Goal: Transaction & Acquisition: Download file/media

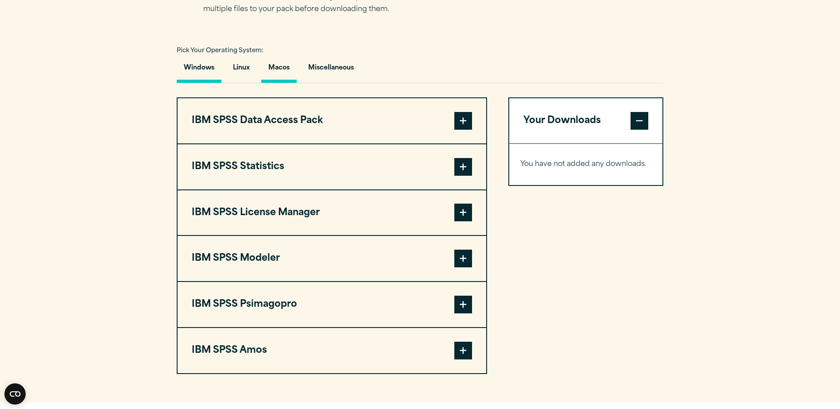
click at [269, 70] on button "Macos" at bounding box center [278, 70] width 35 height 25
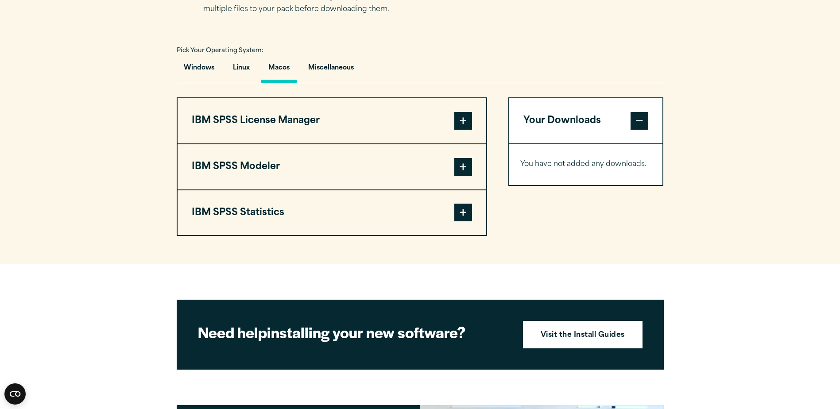
click at [319, 218] on button "IBM SPSS Statistics" at bounding box center [332, 212] width 309 height 45
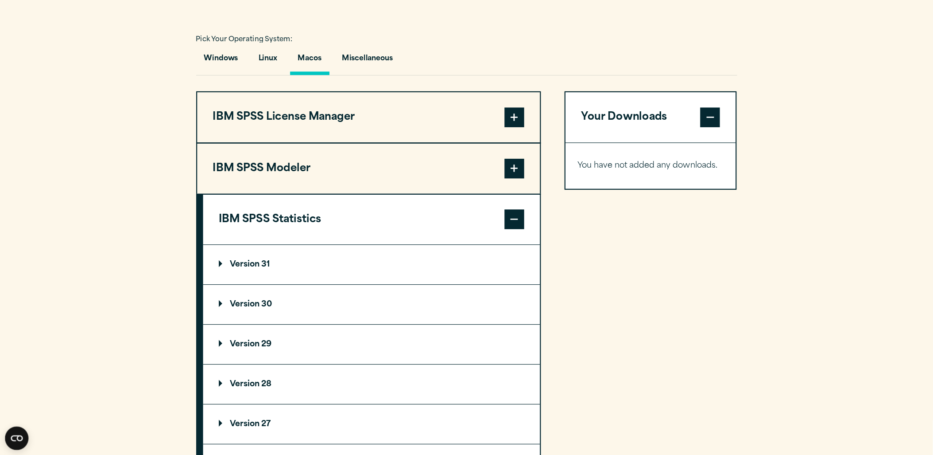
scroll to position [620, 0]
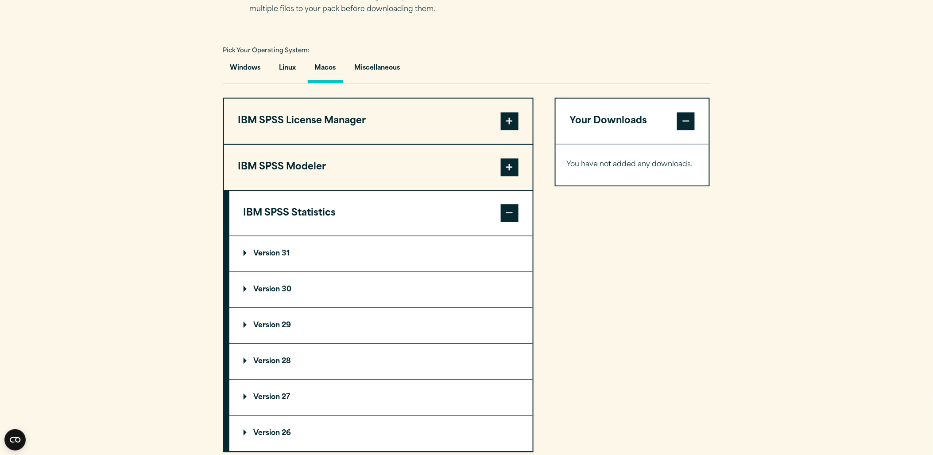
click at [268, 280] on summary "Version 30" at bounding box center [380, 289] width 303 height 35
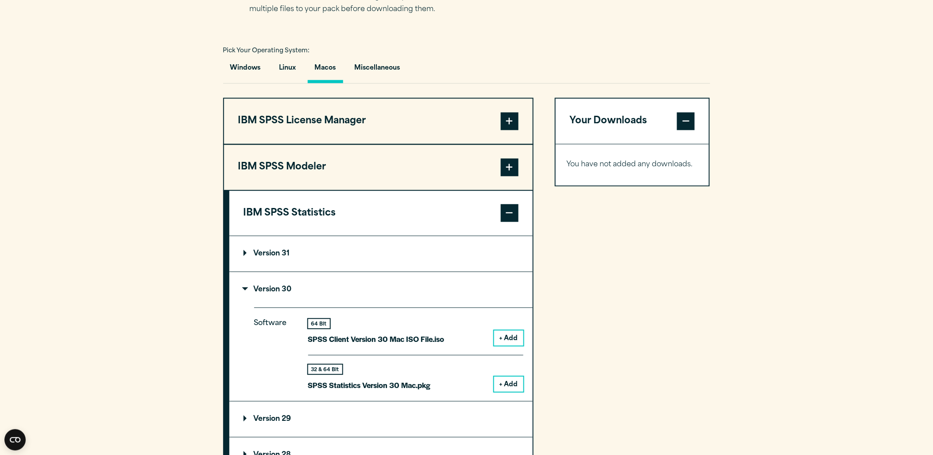
click at [506, 334] on button "+ Add" at bounding box center [508, 337] width 29 height 15
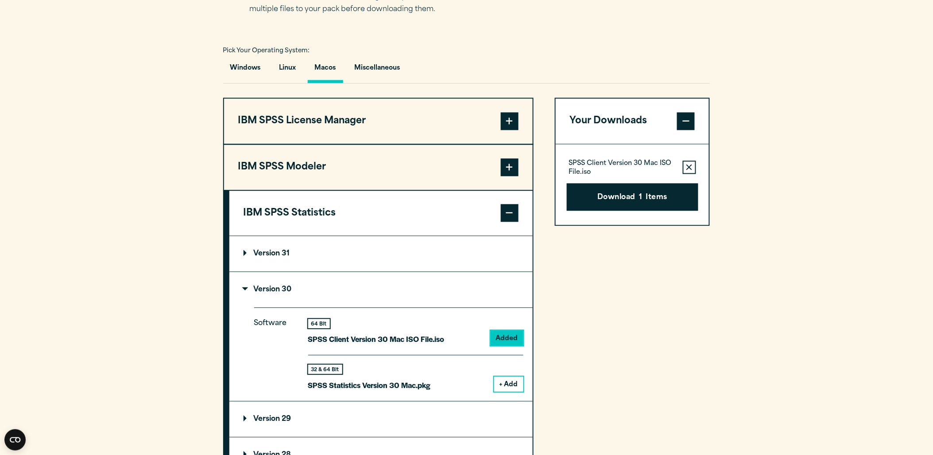
click at [692, 168] on icon "button" at bounding box center [690, 167] width 6 height 6
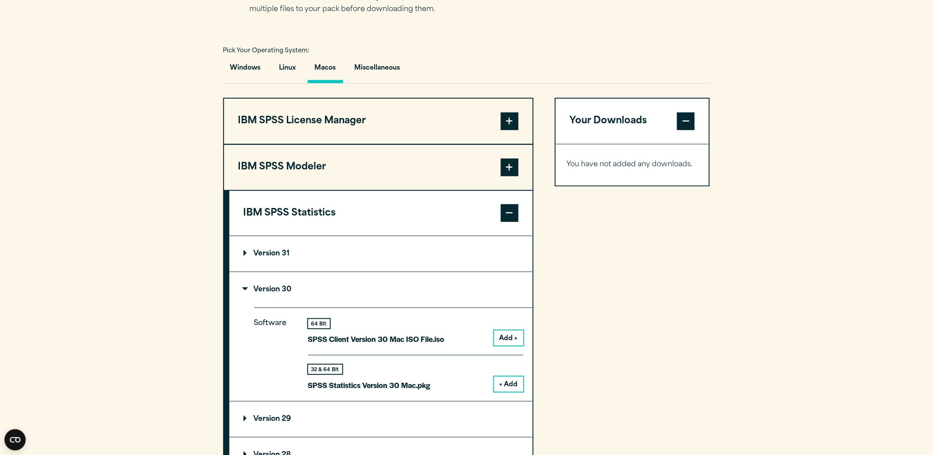
click at [498, 335] on button "Add +" at bounding box center [508, 337] width 29 height 15
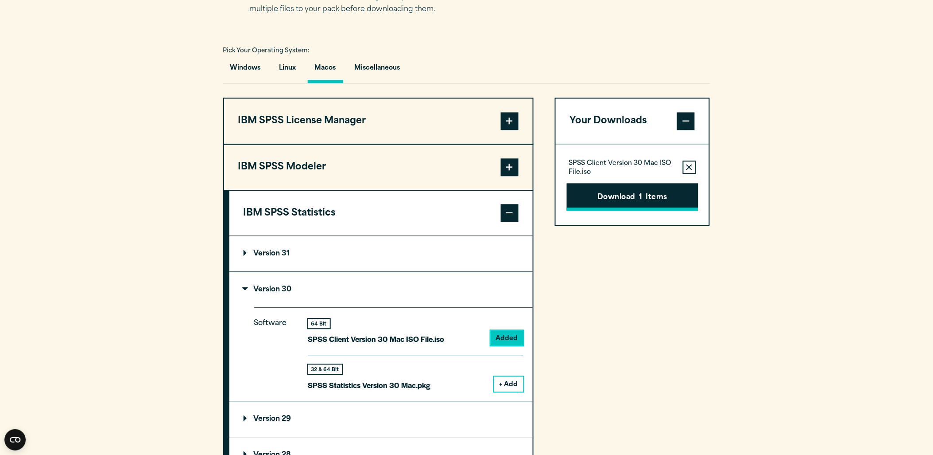
click at [639, 202] on button "Download 1 Items" at bounding box center [633, 196] width 132 height 27
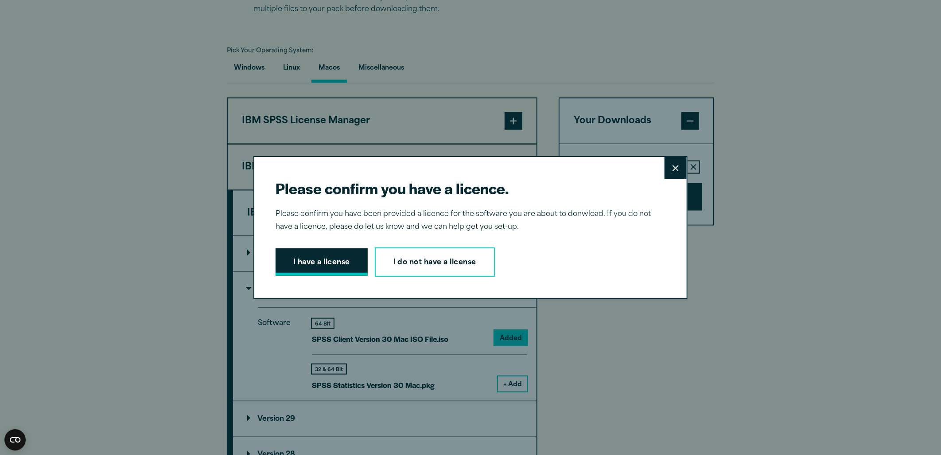
click at [324, 256] on button "I have a license" at bounding box center [322, 261] width 92 height 27
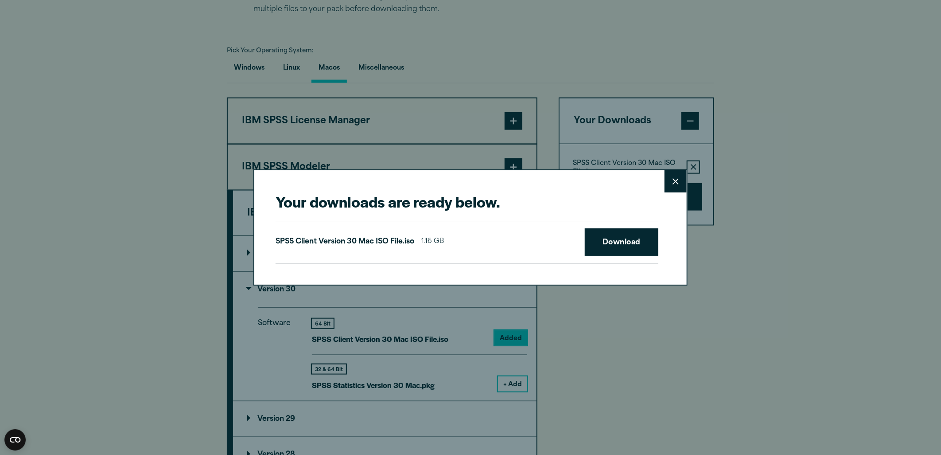
click at [675, 182] on icon at bounding box center [676, 181] width 6 height 7
